Goal: Task Accomplishment & Management: Manage account settings

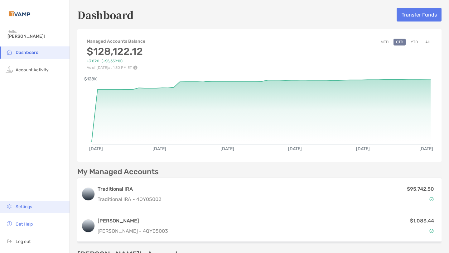
click at [26, 204] on span "Settings" at bounding box center [24, 206] width 17 height 5
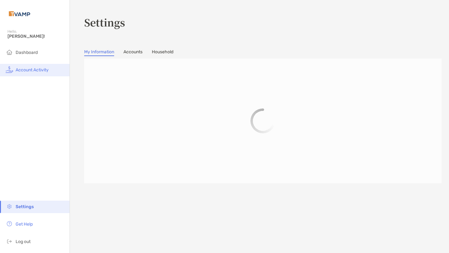
click at [30, 70] on span "Account Activity" at bounding box center [32, 69] width 33 height 5
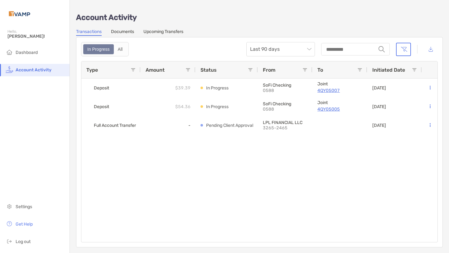
click at [155, 34] on link "Upcoming Transfers" at bounding box center [163, 32] width 40 height 7
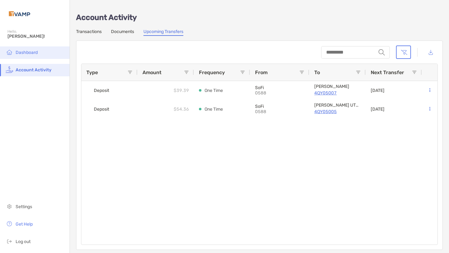
click at [29, 50] on span "Dashboard" at bounding box center [27, 52] width 22 height 5
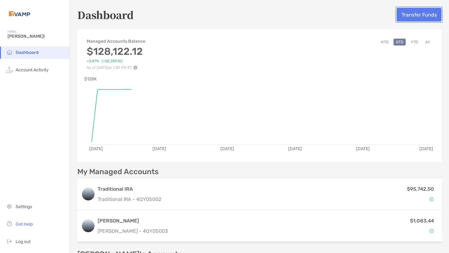
click at [410, 16] on button "Transfer Funds" at bounding box center [418, 15] width 45 height 14
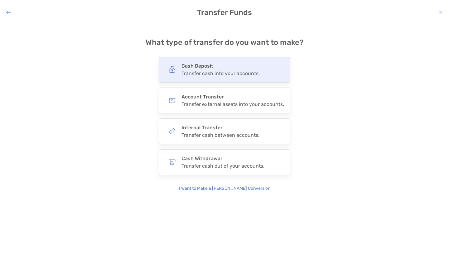
click at [219, 73] on div "Transfer cash into your accounts." at bounding box center [220, 73] width 78 height 6
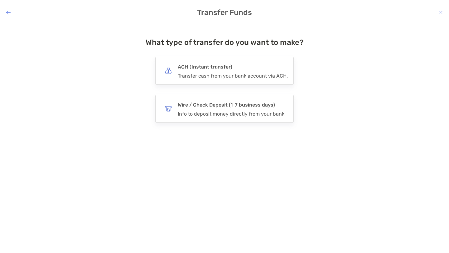
click at [219, 73] on div "Transfer cash from your bank account via ACH." at bounding box center [233, 76] width 110 height 6
click at [0, 0] on input "***" at bounding box center [0, 0] width 0 height 0
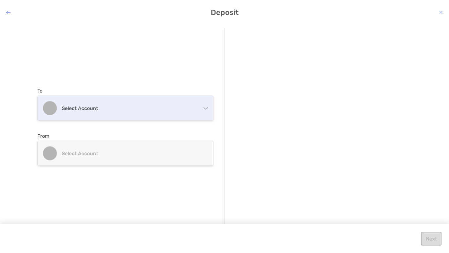
click at [165, 116] on div "Select account" at bounding box center [125, 108] width 175 height 24
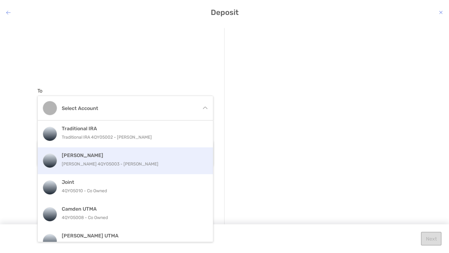
click at [149, 159] on div "[PERSON_NAME] [PERSON_NAME] 4QY05003 - [PERSON_NAME]" at bounding box center [132, 160] width 141 height 17
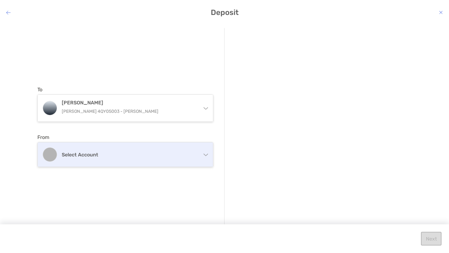
click at [136, 159] on div "Select account" at bounding box center [125, 154] width 175 height 24
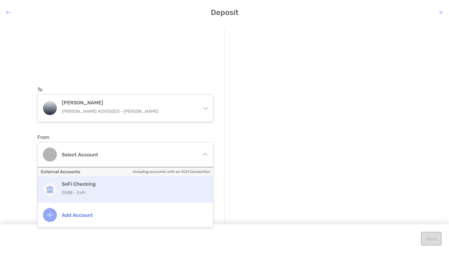
click at [123, 189] on p "0588 - SoFi" at bounding box center [132, 193] width 141 height 8
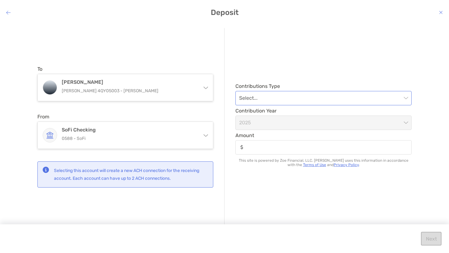
click at [291, 99] on input "modal" at bounding box center [320, 98] width 162 height 14
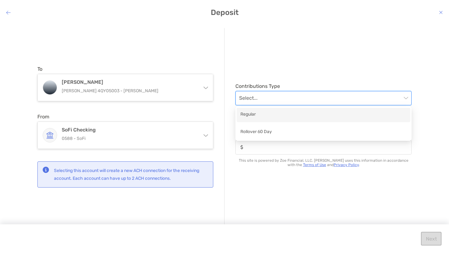
click at [264, 116] on div "Regular" at bounding box center [323, 115] width 166 height 8
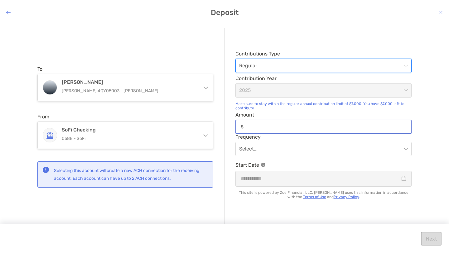
click at [268, 125] on input "Amount" at bounding box center [328, 126] width 165 height 5
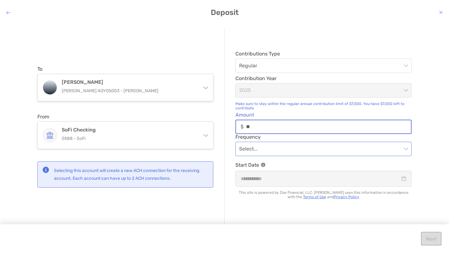
type input "**"
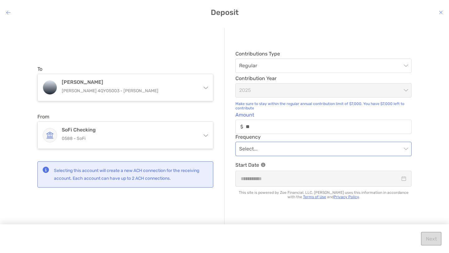
click at [262, 147] on input "modal" at bounding box center [320, 149] width 162 height 14
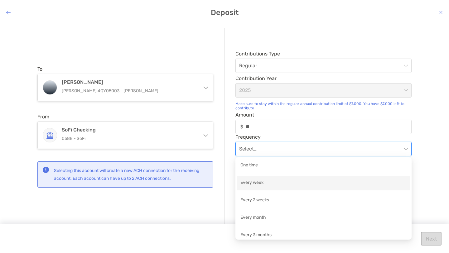
click at [261, 181] on div "Every week" at bounding box center [323, 183] width 166 height 8
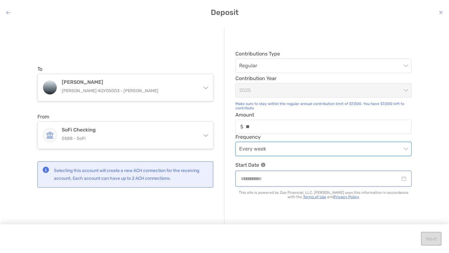
click at [261, 181] on input "modal" at bounding box center [320, 179] width 159 height 8
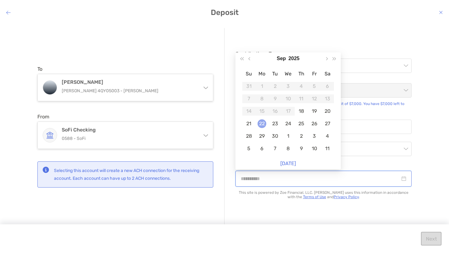
type input "**********"
click at [259, 125] on div "22" at bounding box center [261, 123] width 9 height 9
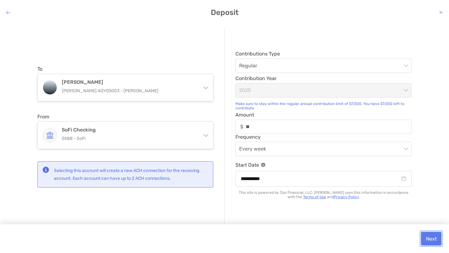
click at [432, 240] on button "Next" at bounding box center [431, 239] width 21 height 14
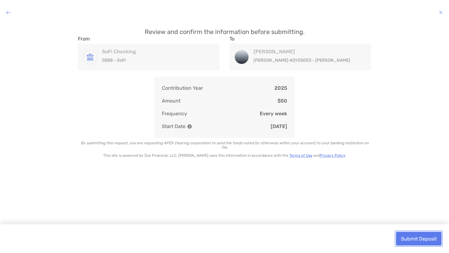
click at [432, 240] on button "Submit Deposit" at bounding box center [419, 239] width 46 height 14
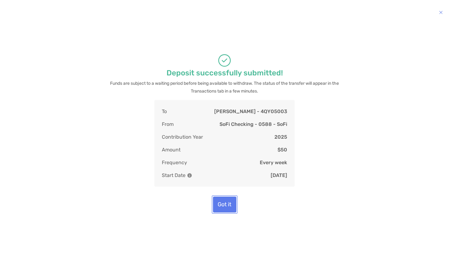
click at [220, 213] on button "Got it" at bounding box center [224, 205] width 23 height 16
